Goal: Information Seeking & Learning: Learn about a topic

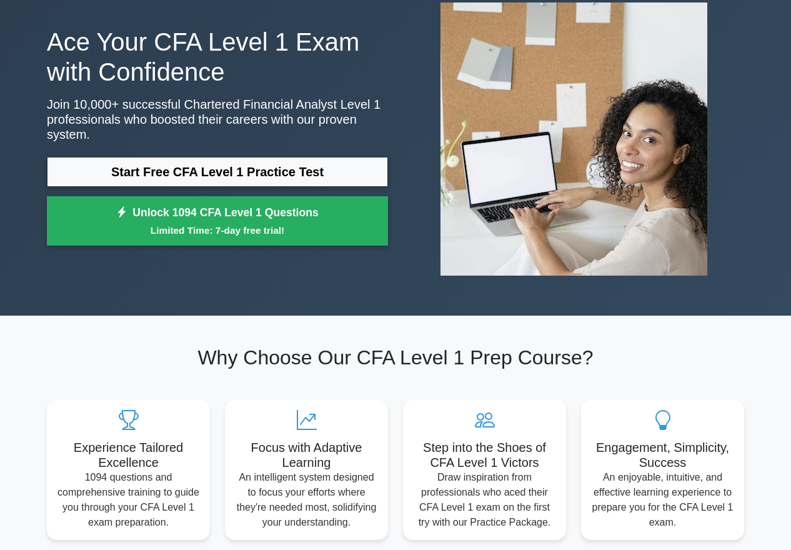
click at [177, 172] on link "Start Free CFA Level 1 Practice Test" at bounding box center [217, 172] width 341 height 30
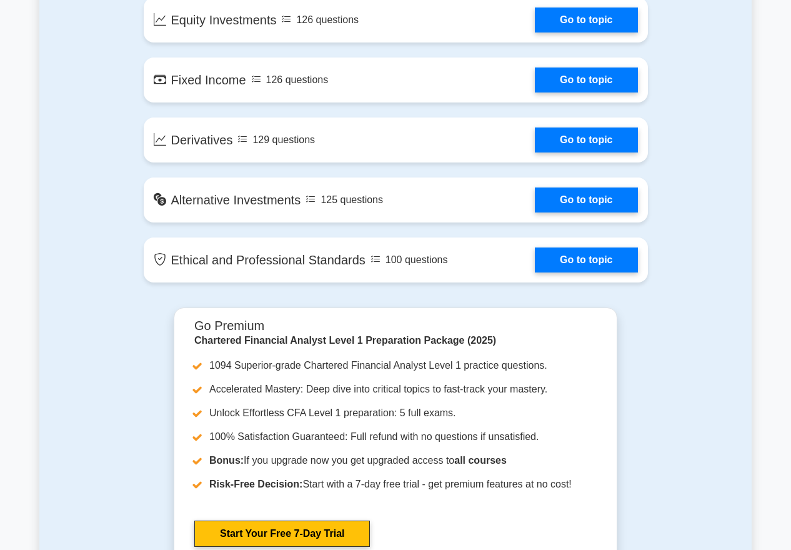
scroll to position [1180, 0]
